Goal: Information Seeking & Learning: Learn about a topic

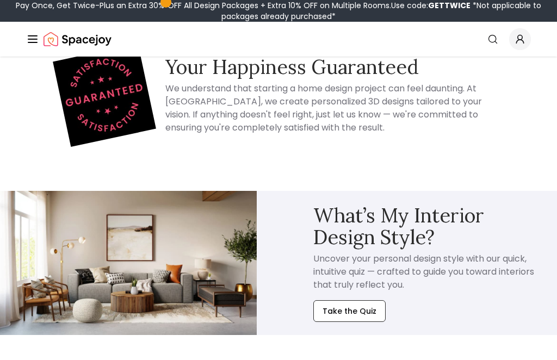
scroll to position [7634, 0]
click at [344, 300] on button "Take the Quiz" at bounding box center [349, 311] width 72 height 22
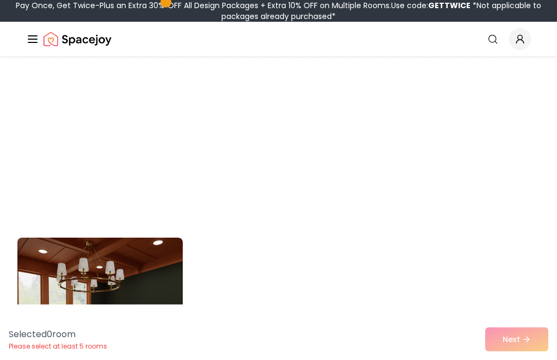
scroll to position [2356, 0]
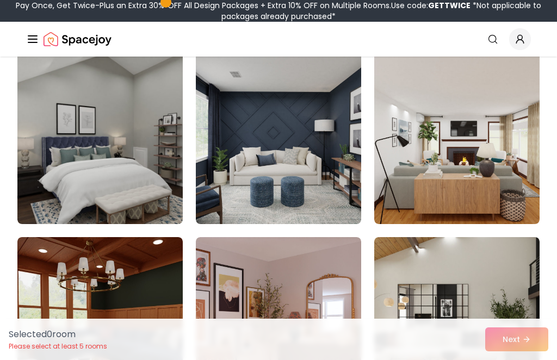
click at [59, 162] on img at bounding box center [99, 137] width 165 height 174
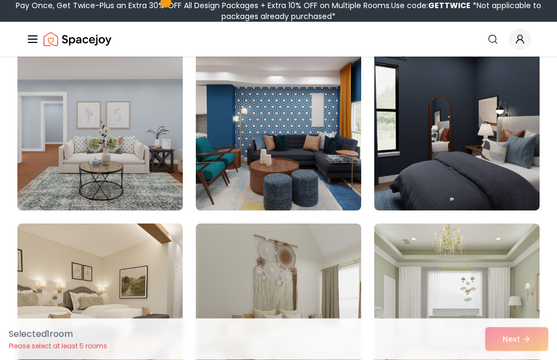
scroll to position [4170, 0]
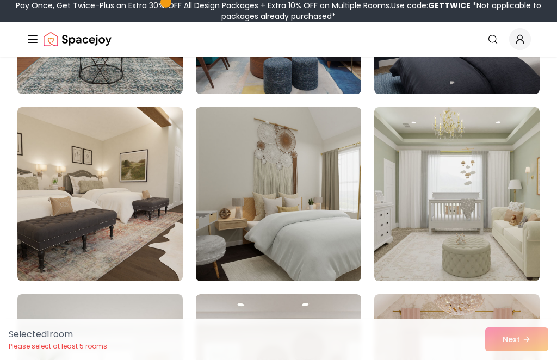
click at [51, 188] on img at bounding box center [99, 194] width 165 height 174
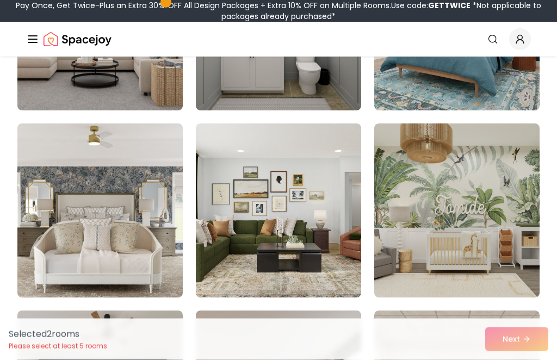
scroll to position [5277, 0]
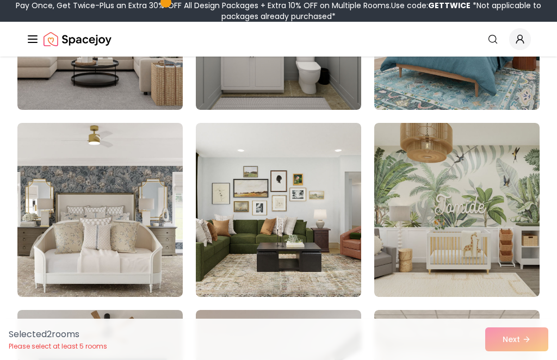
click at [330, 269] on img at bounding box center [278, 210] width 165 height 174
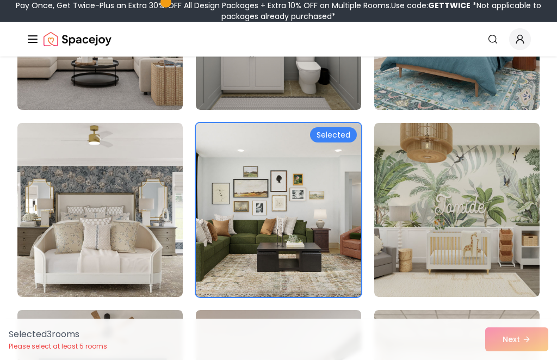
click at [337, 261] on img at bounding box center [278, 210] width 165 height 174
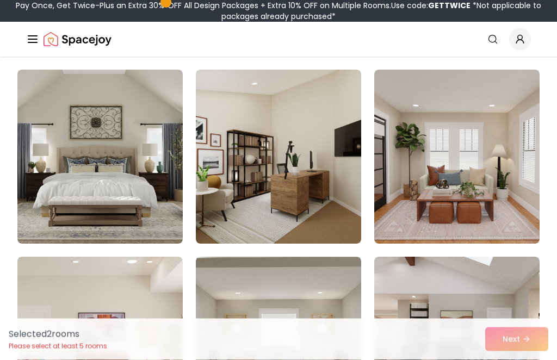
scroll to position [96, 0]
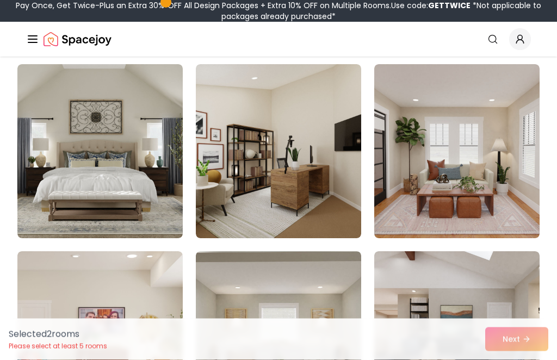
click at [49, 179] on img at bounding box center [99, 152] width 165 height 174
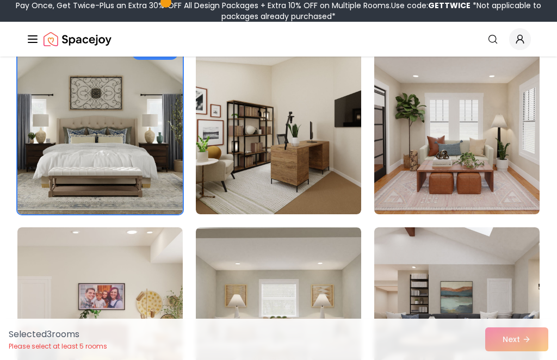
scroll to position [144, 0]
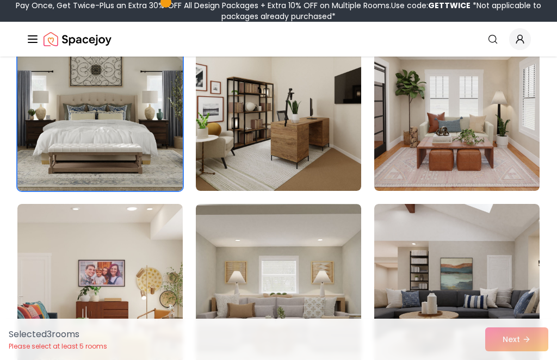
click at [491, 163] on img at bounding box center [456, 104] width 165 height 174
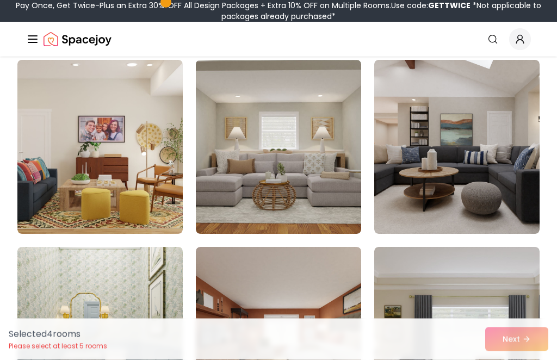
scroll to position [293, 0]
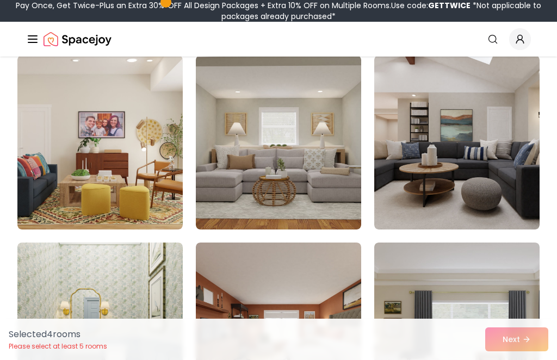
click at [313, 186] on img at bounding box center [278, 142] width 165 height 174
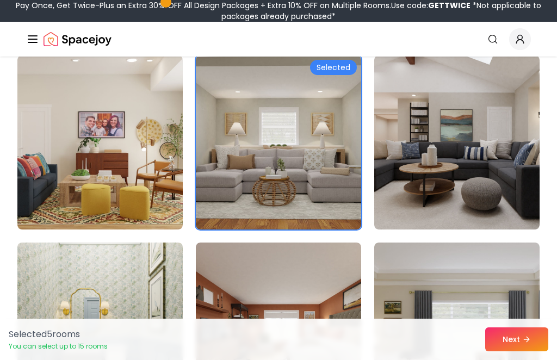
click at [472, 169] on img at bounding box center [456, 142] width 165 height 174
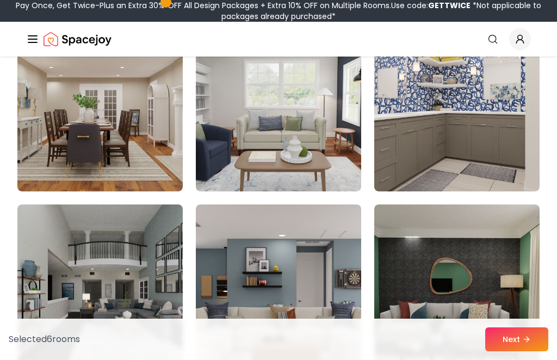
scroll to position [767, 0]
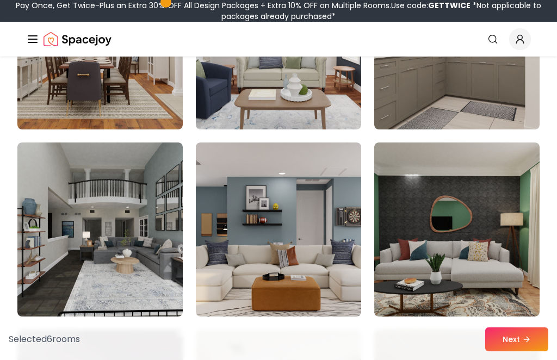
click at [52, 197] on img at bounding box center [99, 229] width 165 height 174
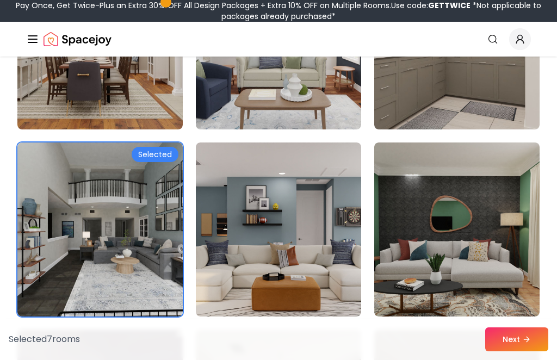
click at [312, 263] on img at bounding box center [278, 229] width 165 height 174
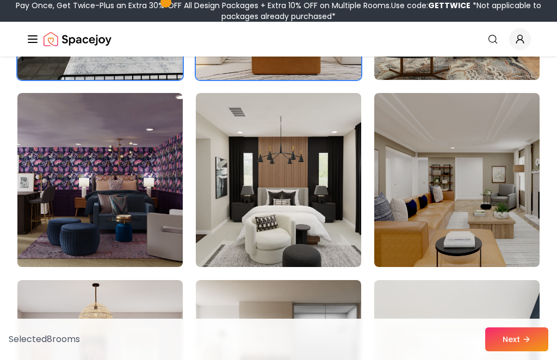
scroll to position [1014, 0]
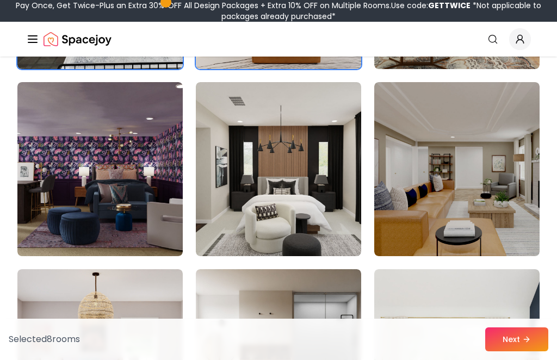
click at [485, 207] on img at bounding box center [456, 169] width 165 height 174
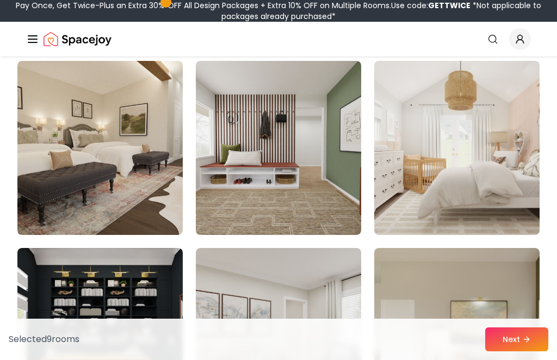
scroll to position [1405, 0]
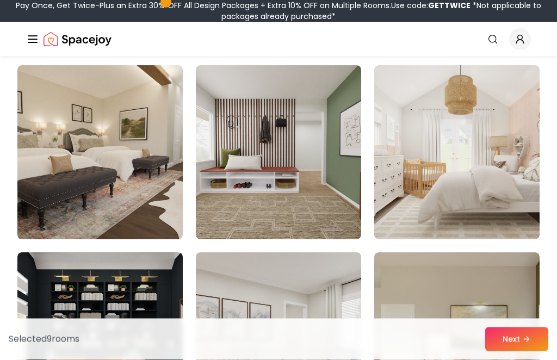
click at [41, 188] on img at bounding box center [99, 153] width 165 height 174
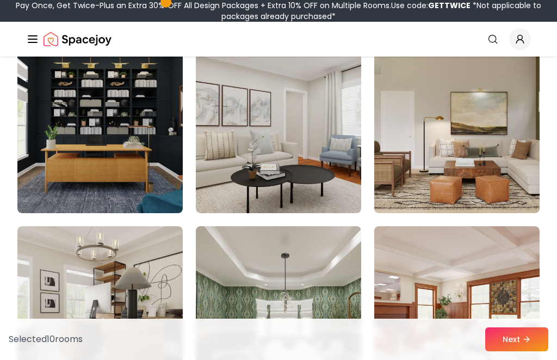
scroll to position [1627, 0]
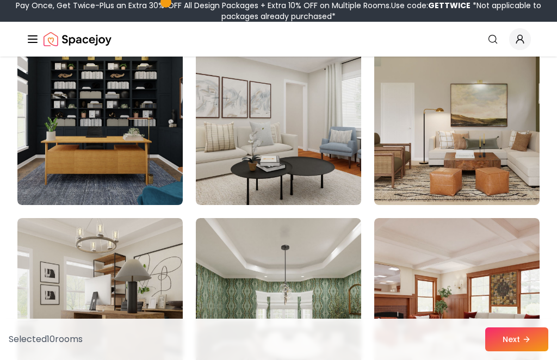
click at [501, 146] on img at bounding box center [456, 118] width 165 height 174
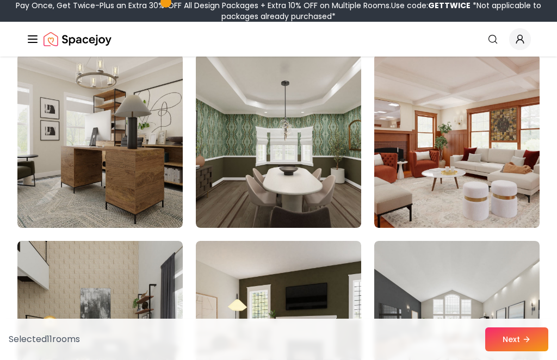
scroll to position [2020, 0]
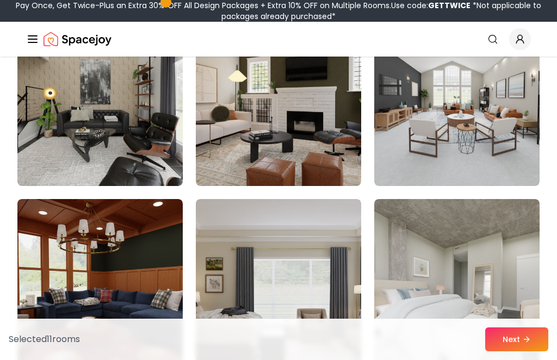
click at [47, 169] on img at bounding box center [99, 99] width 165 height 174
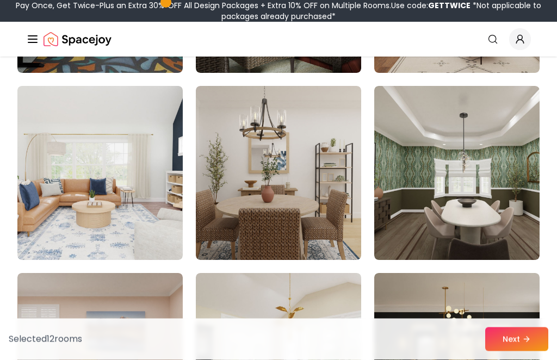
scroll to position [2882, 0]
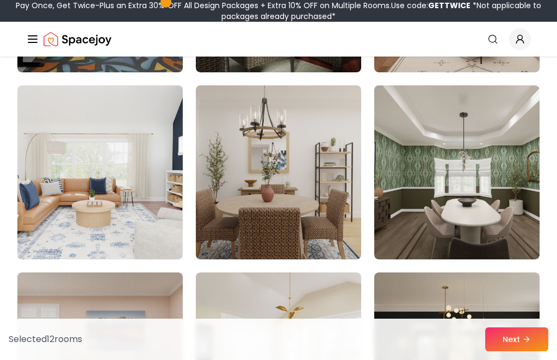
click at [501, 351] on button "Next" at bounding box center [516, 339] width 63 height 24
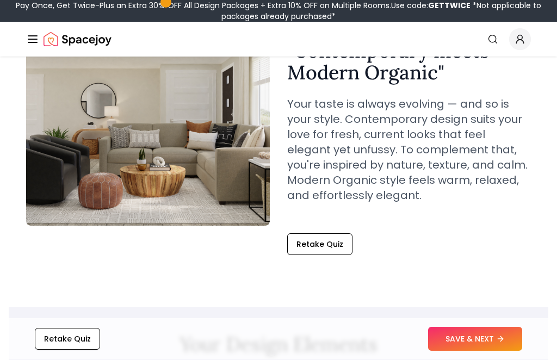
scroll to position [125, 0]
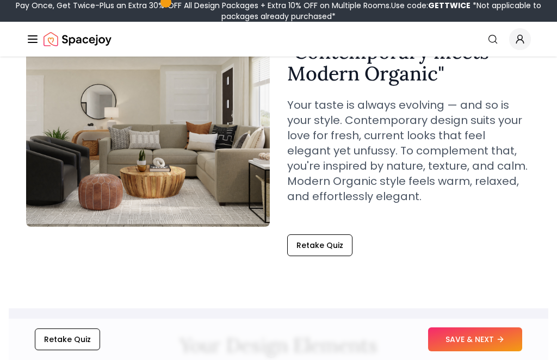
click at [314, 241] on button "Retake Quiz" at bounding box center [319, 245] width 65 height 22
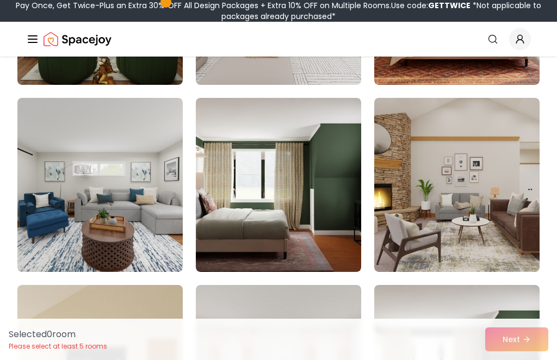
scroll to position [443, 0]
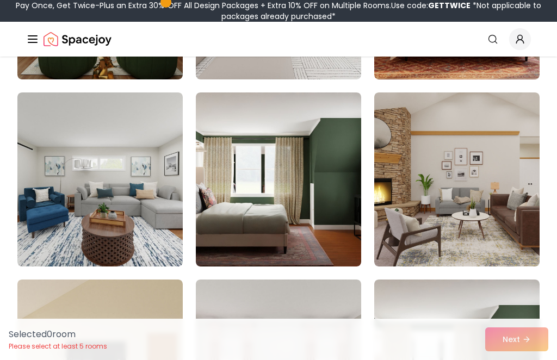
click at [488, 209] on img at bounding box center [456, 179] width 165 height 174
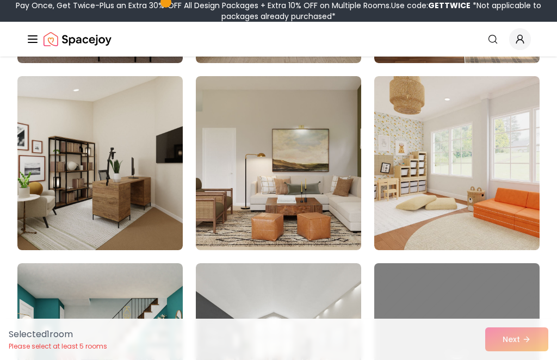
scroll to position [1021, 0]
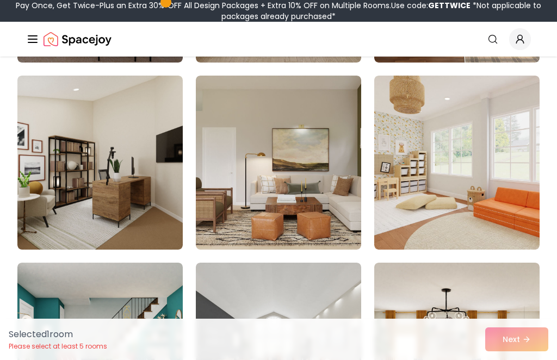
click at [324, 202] on img at bounding box center [278, 163] width 165 height 174
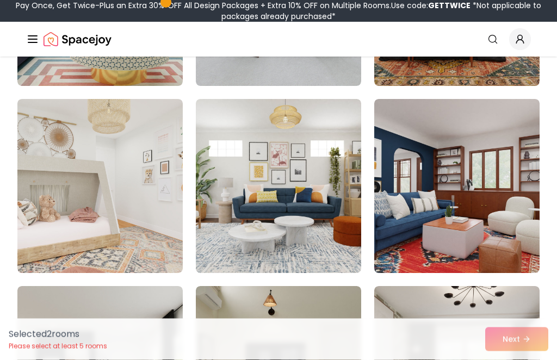
scroll to position [1372, 0]
click at [39, 187] on img at bounding box center [99, 186] width 165 height 174
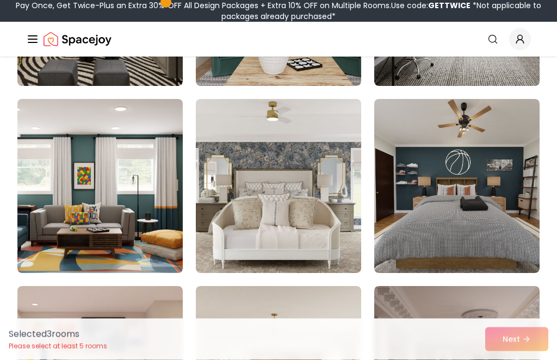
scroll to position [1758, 0]
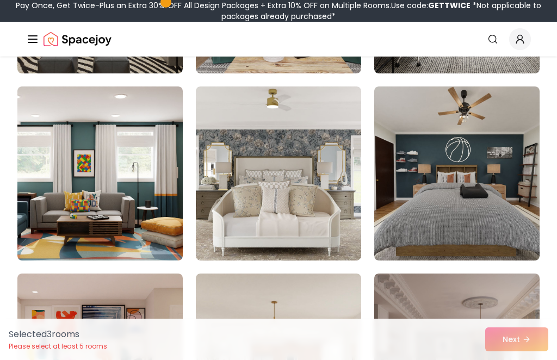
click at [317, 215] on img at bounding box center [278, 173] width 165 height 174
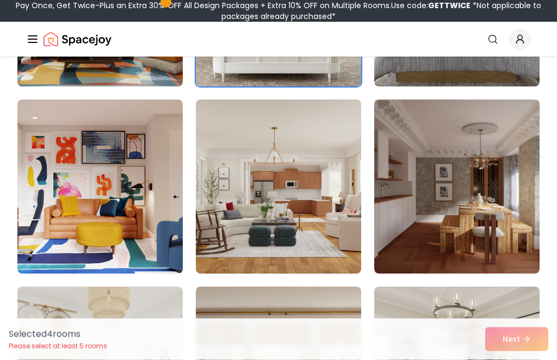
scroll to position [1932, 0]
click at [316, 238] on img at bounding box center [278, 187] width 165 height 174
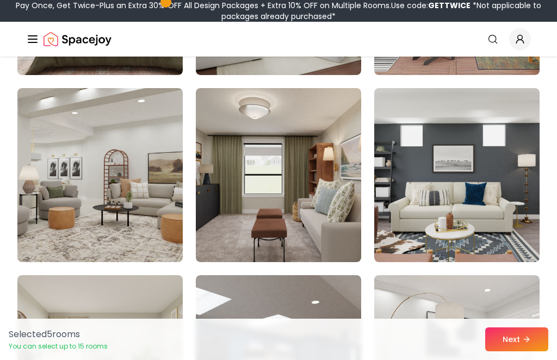
scroll to position [2511, 0]
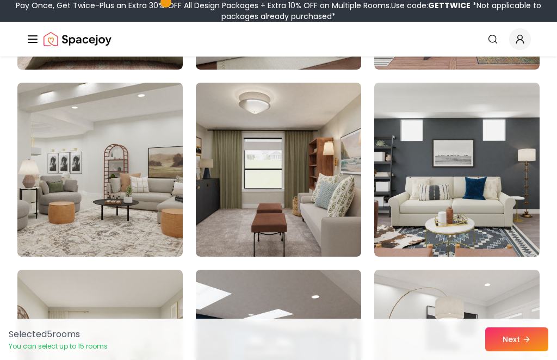
click at [40, 186] on img at bounding box center [99, 170] width 165 height 174
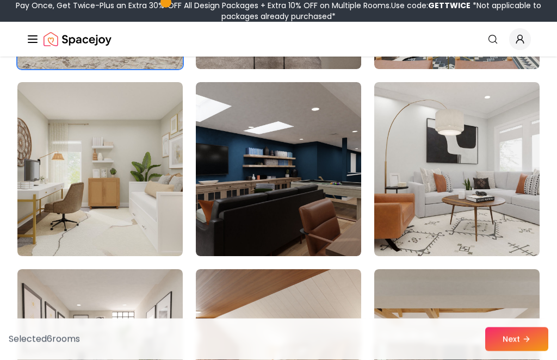
scroll to position [2698, 0]
click at [45, 187] on img at bounding box center [99, 169] width 165 height 174
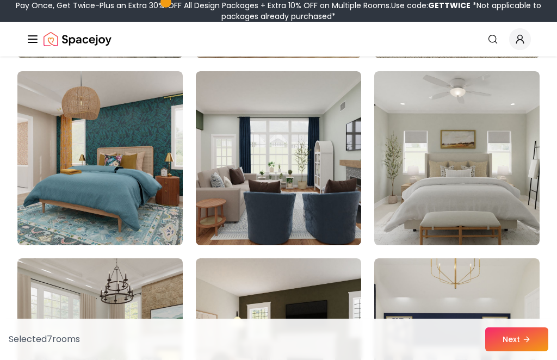
scroll to position [3084, 0]
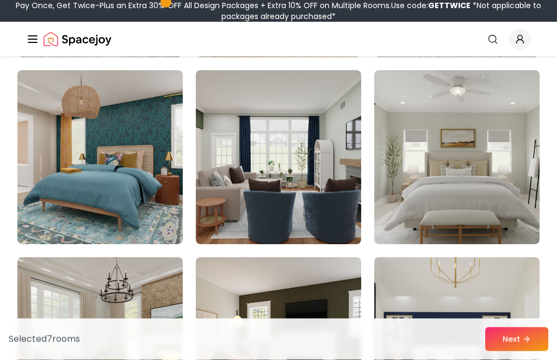
click at [505, 204] on img at bounding box center [456, 158] width 165 height 174
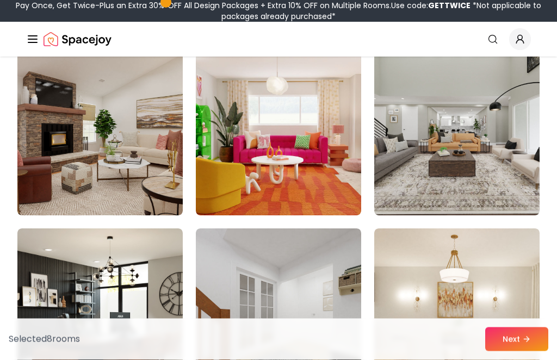
scroll to position [4409, 0]
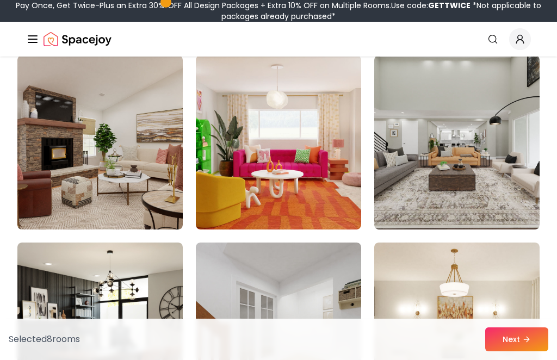
click at [466, 188] on img at bounding box center [456, 142] width 165 height 174
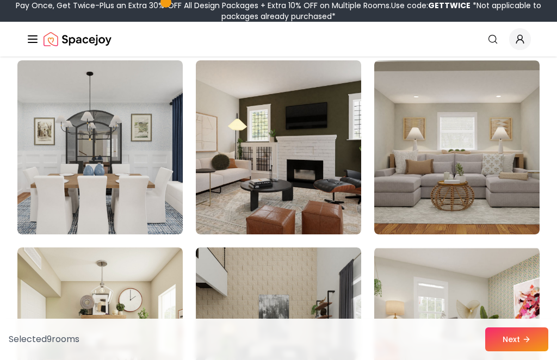
scroll to position [5531, 0]
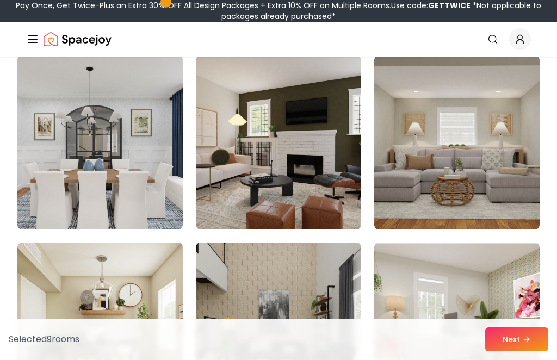
click at [498, 203] on img at bounding box center [456, 142] width 165 height 174
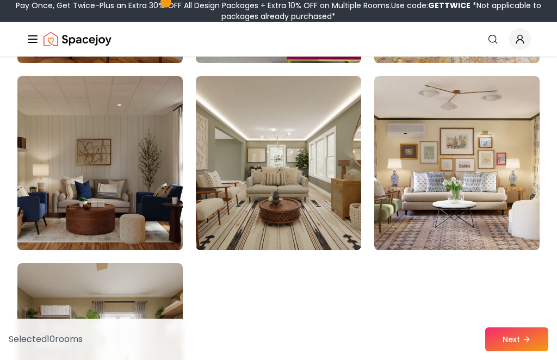
scroll to position [6073, 0]
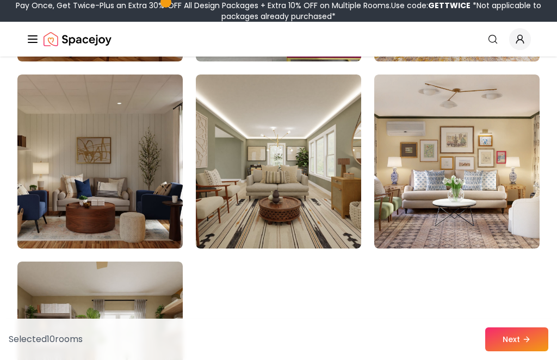
click at [332, 219] on img at bounding box center [278, 162] width 165 height 174
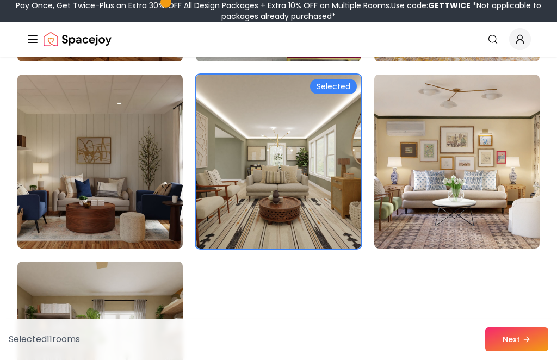
click at [445, 219] on img at bounding box center [456, 162] width 165 height 174
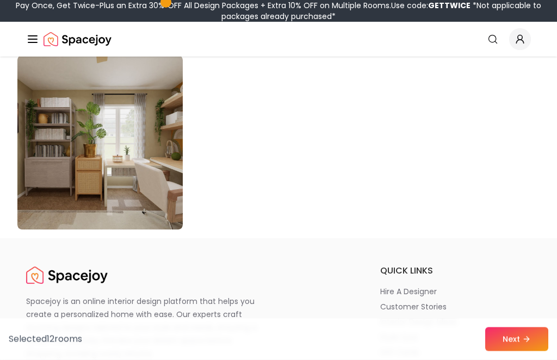
scroll to position [6280, 0]
click at [43, 192] on img at bounding box center [99, 142] width 165 height 174
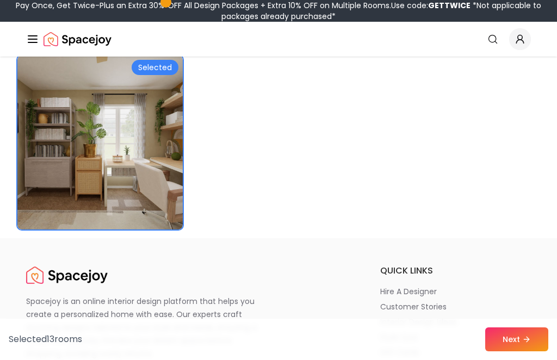
click at [515, 351] on button "Next" at bounding box center [516, 339] width 63 height 24
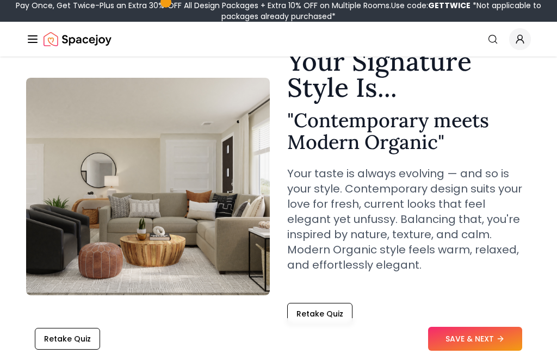
scroll to position [56, 0]
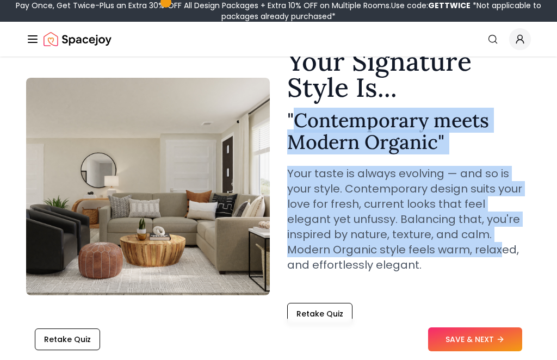
click at [506, 295] on div "Your Signature Style Is... " Contemporary meets Modern Organic " Your taste is …" at bounding box center [409, 186] width 244 height 276
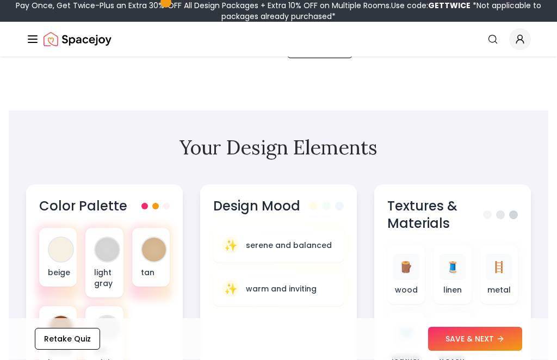
scroll to position [0, 0]
